Goal: Check status: Check status

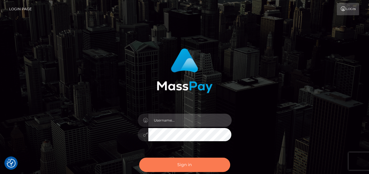
type input "india.of"
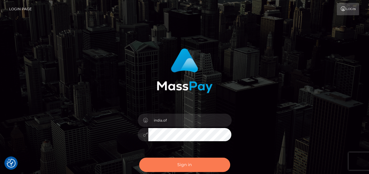
click at [194, 167] on button "Sign in" at bounding box center [184, 165] width 91 height 14
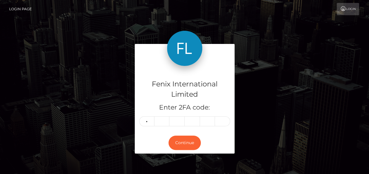
type input "8"
type input "0"
type input "1"
type input "0"
type input "7"
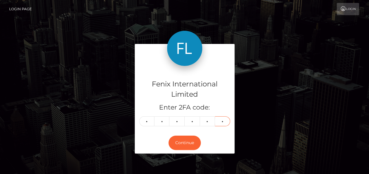
type input "9"
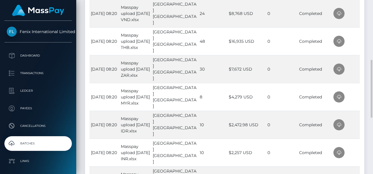
scroll to position [268, 0]
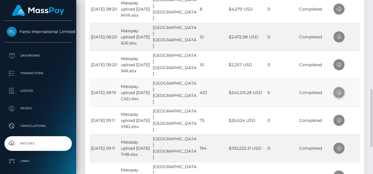
click at [336, 89] on icon at bounding box center [339, 92] width 7 height 7
click at [355, 67] on td at bounding box center [346, 65] width 28 height 28
click at [341, 64] on icon at bounding box center [339, 64] width 7 height 7
click at [353, 31] on td at bounding box center [346, 37] width 28 height 28
click at [342, 35] on span at bounding box center [339, 36] width 11 height 11
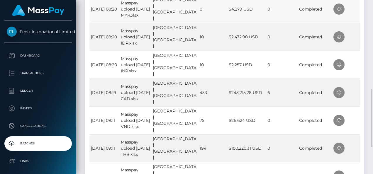
click at [357, 15] on td at bounding box center [346, 9] width 28 height 28
click at [341, 9] on icon at bounding box center [339, 9] width 7 height 7
click at [363, 12] on div "Time File Name Uploaded By Total No. Txns Total Amount Processed Errors Status …" at bounding box center [224, 43] width 279 height 327
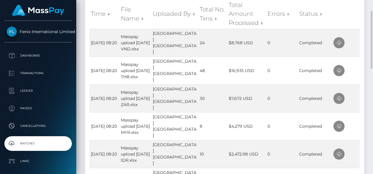
scroll to position [121, 0]
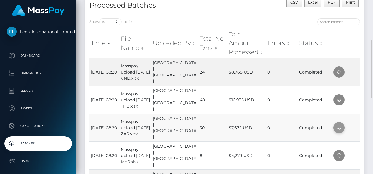
click at [338, 126] on icon at bounding box center [339, 127] width 7 height 7
click at [352, 100] on td at bounding box center [346, 100] width 28 height 28
click at [342, 99] on span at bounding box center [339, 99] width 11 height 11
click at [353, 75] on td at bounding box center [346, 72] width 28 height 28
click at [337, 73] on icon at bounding box center [339, 72] width 7 height 7
